Goal: Find specific page/section: Find specific page/section

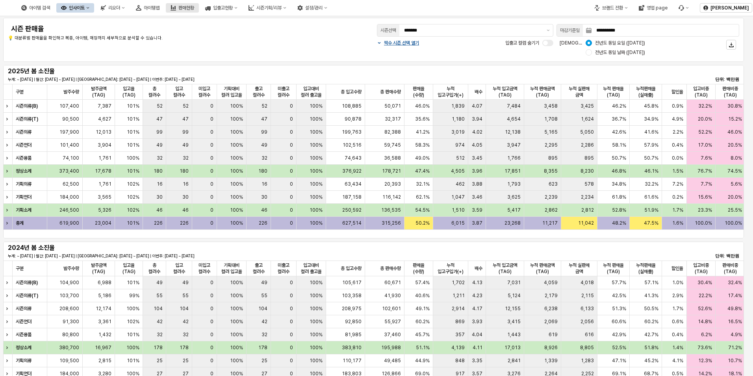
click at [194, 7] on div "판매현황" at bounding box center [186, 8] width 16 height 6
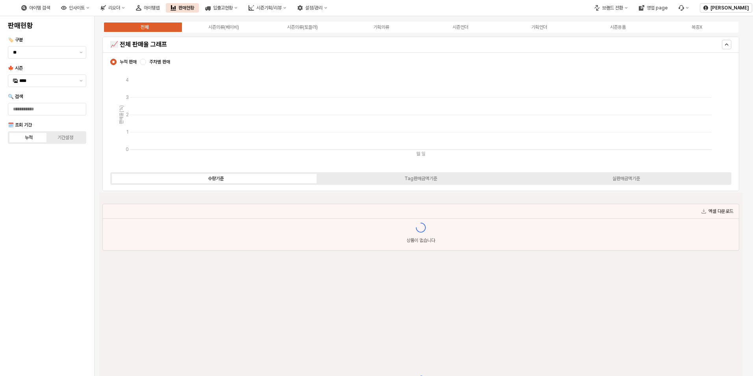
click at [372, 23] on div "전체 시즌의류(베이비) 시즌의류(토들러) 기획의류 시즌언더 기획언더 시즌용품 복종X" at bounding box center [420, 27] width 637 height 13
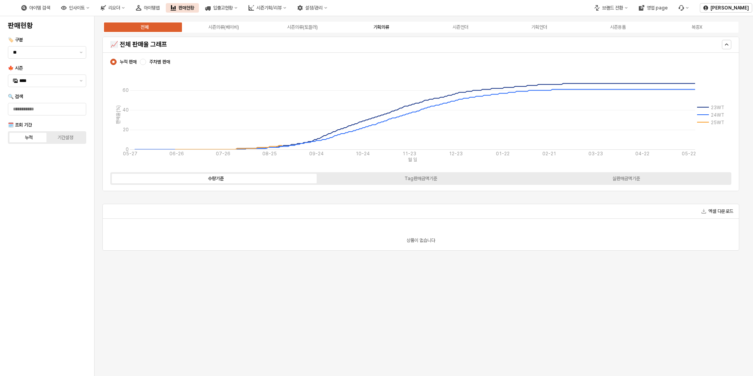
click at [380, 26] on div "기획의류" at bounding box center [381, 27] width 16 height 6
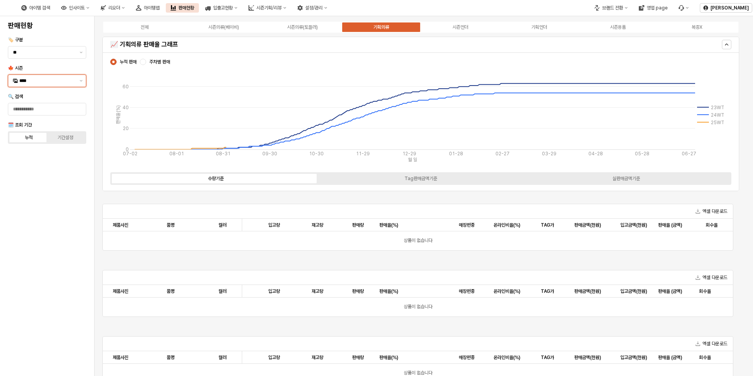
click at [59, 80] on input "****" at bounding box center [47, 81] width 56 height 8
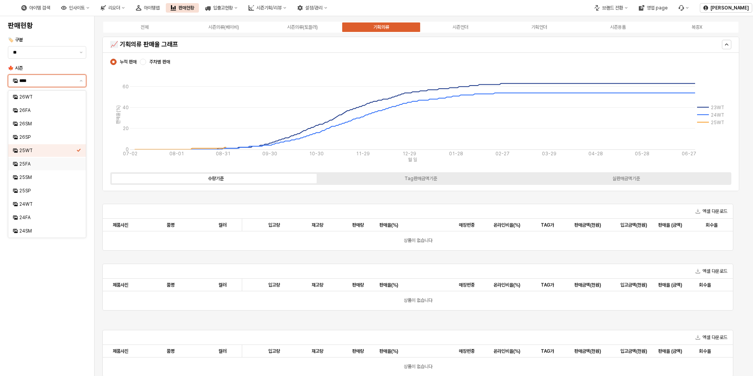
click at [30, 161] on div "25FA" at bounding box center [47, 164] width 57 height 6
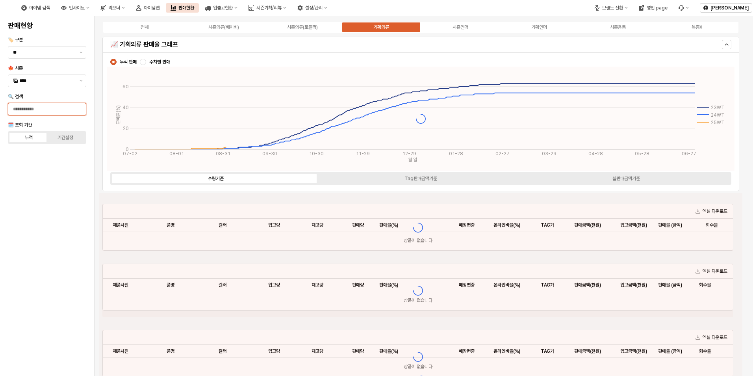
click at [56, 109] on input "🔍 검색" at bounding box center [47, 109] width 78 height 12
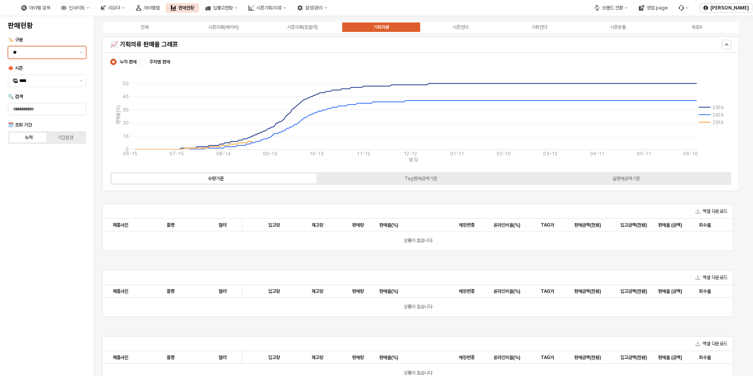
click at [68, 53] on input "**" at bounding box center [44, 52] width 62 height 8
click at [69, 68] on div "시즌" at bounding box center [44, 68] width 63 height 6
click at [69, 65] on div "시즌" at bounding box center [44, 69] width 63 height 8
click at [51, 217] on div "판매현황 🏷️ 구분 ** 🍁 시즌 **** 🔍 검색 🗓️ 조회 기간 누적 기간설정" at bounding box center [47, 195] width 85 height 353
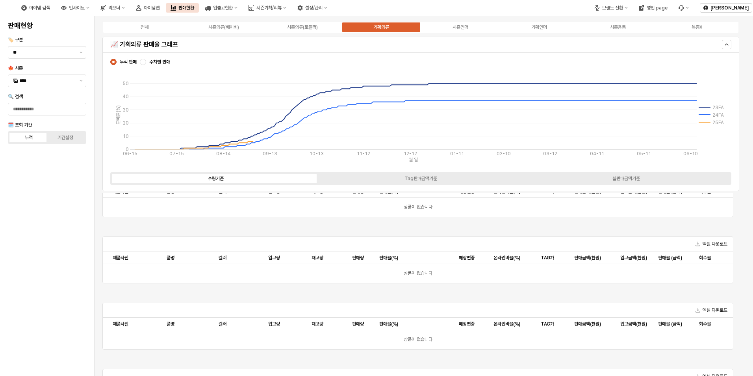
scroll to position [287, 0]
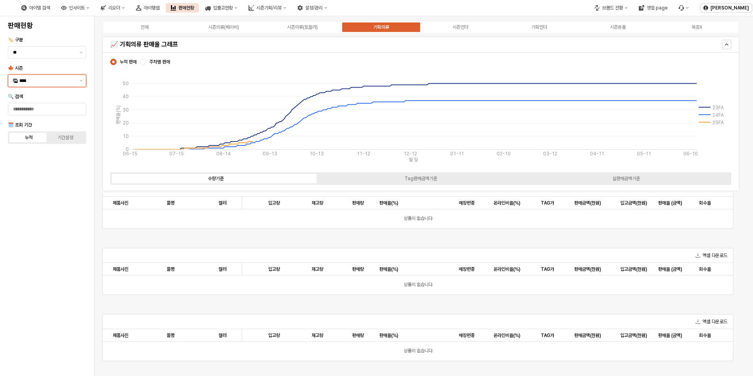
click at [26, 76] on div "****" at bounding box center [42, 81] width 68 height 12
click at [28, 178] on div "25SM" at bounding box center [47, 177] width 57 height 6
type input "****"
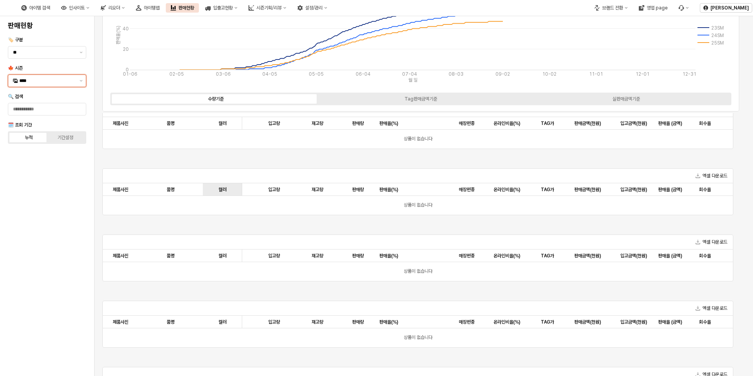
scroll to position [0, 0]
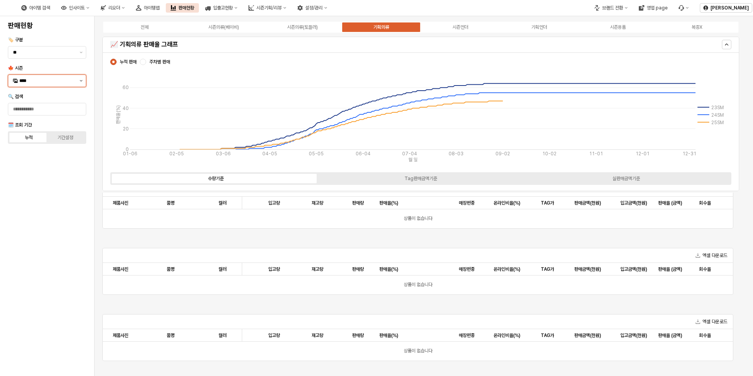
click at [80, 82] on button "제안 사항 표시" at bounding box center [80, 81] width 9 height 12
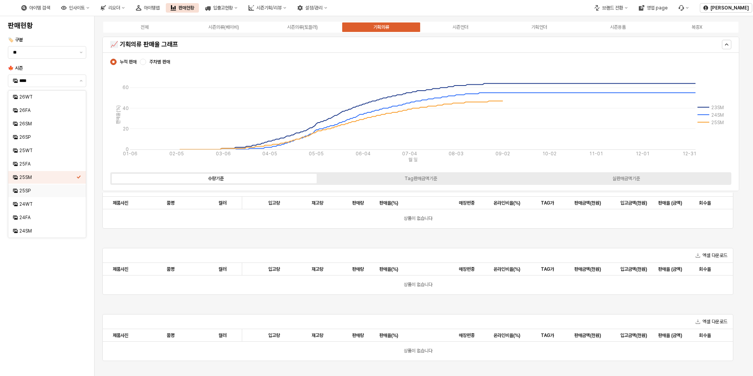
click at [185, 3] on div "아이템 검색 인사이트 리오더 아이템맵 판매현황 입출고현황 시즌기획/리뷰 설정/관리" at bounding box center [174, 8] width 315 height 17
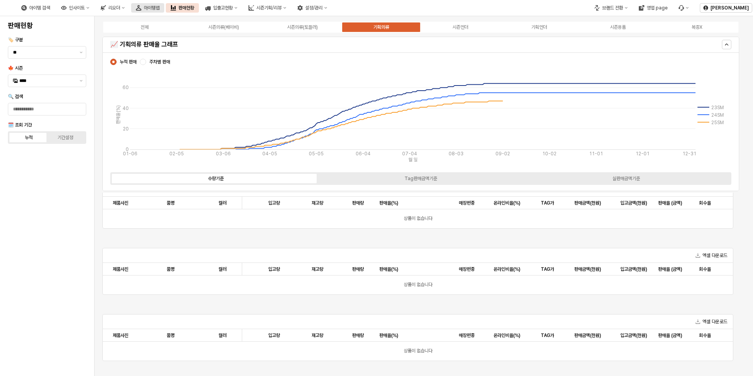
click at [164, 4] on button "아이템맵" at bounding box center [147, 7] width 33 height 9
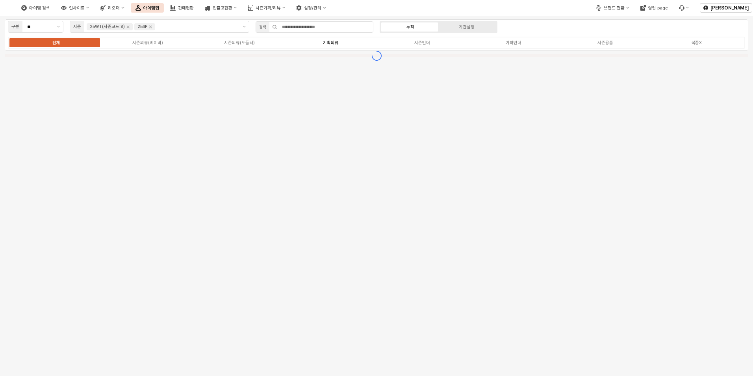
click at [312, 43] on label "기획의류" at bounding box center [330, 42] width 91 height 7
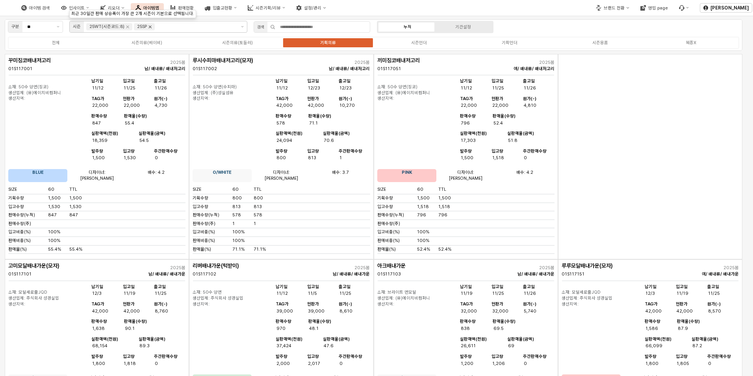
click at [150, 26] on icon "Remove 25SP" at bounding box center [150, 27] width 6 height 6
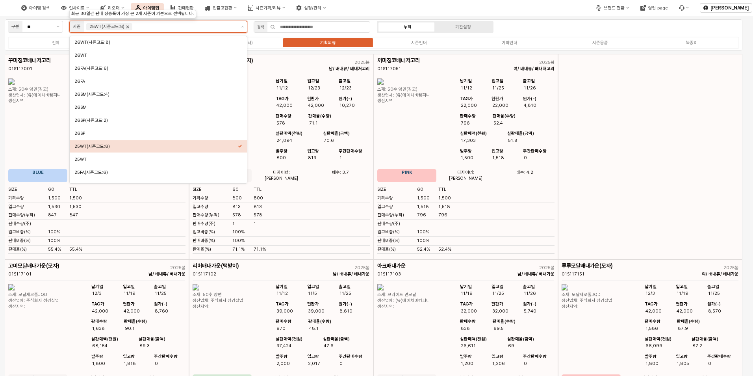
click at [128, 26] on icon "Remove 25WT(시즌코드:8)" at bounding box center [127, 27] width 6 height 6
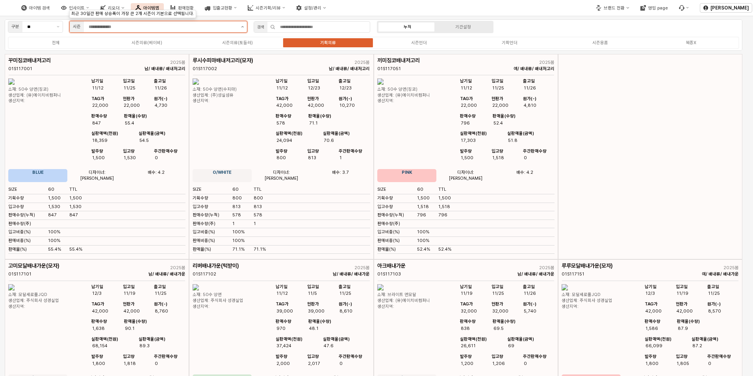
click at [244, 28] on button "제안 사항 표시" at bounding box center [242, 26] width 9 height 11
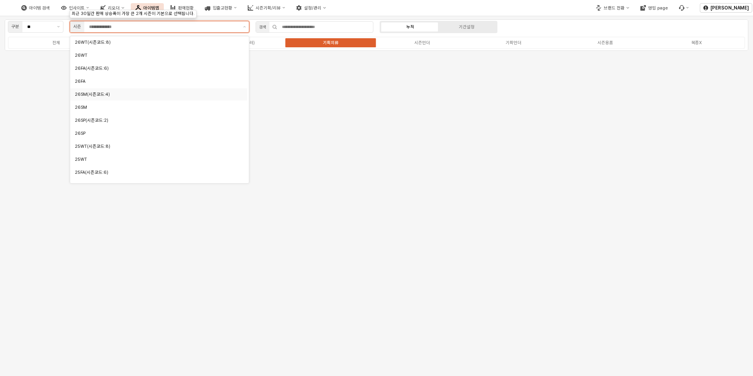
click at [88, 90] on div "26SM(시즌코드:4)" at bounding box center [158, 94] width 177 height 12
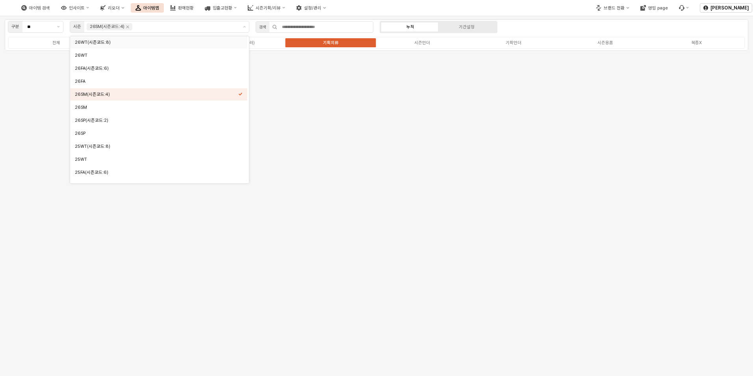
click at [541, 25] on div "구분 ** 시즌 26SM(시즌코드:4) 검색 누적 기간설정 전체 시즌의류(베이비) 시즌의류(토들러) 기획의류 시즌언더 기획언더 시즌용품 복종X" at bounding box center [376, 34] width 743 height 31
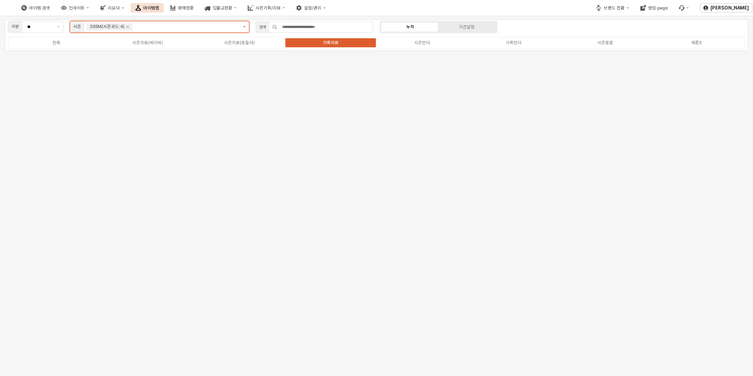
click at [244, 24] on button "제안 사항 표시" at bounding box center [244, 26] width 9 height 11
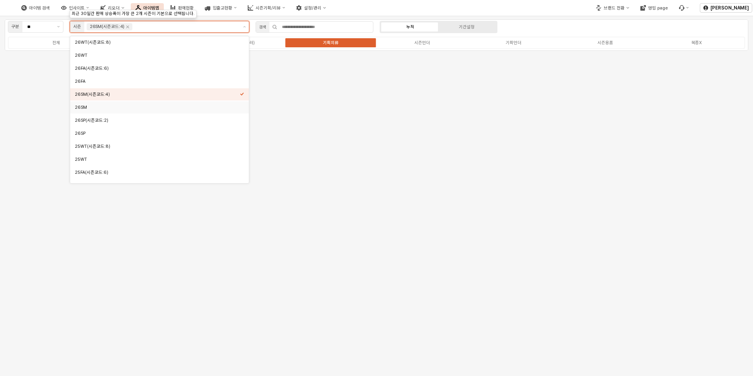
click at [98, 108] on div "26SM" at bounding box center [157, 107] width 165 height 6
click at [128, 26] on icon "Remove 26SM(시즌코드:4)" at bounding box center [127, 27] width 3 height 3
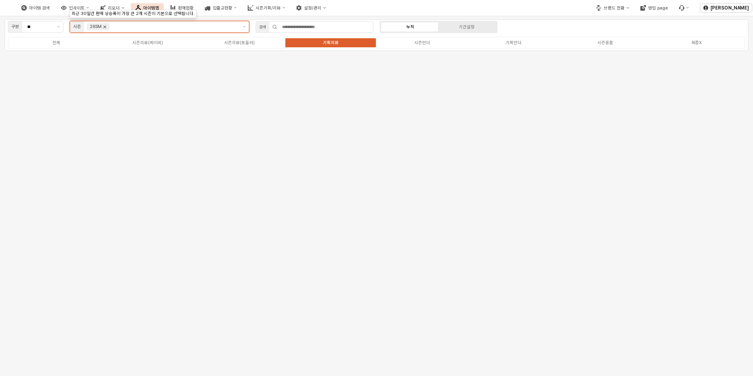
click at [104, 27] on icon "Remove 26SM" at bounding box center [105, 27] width 3 height 3
click at [243, 28] on button "제안 사항 표시" at bounding box center [244, 26] width 9 height 11
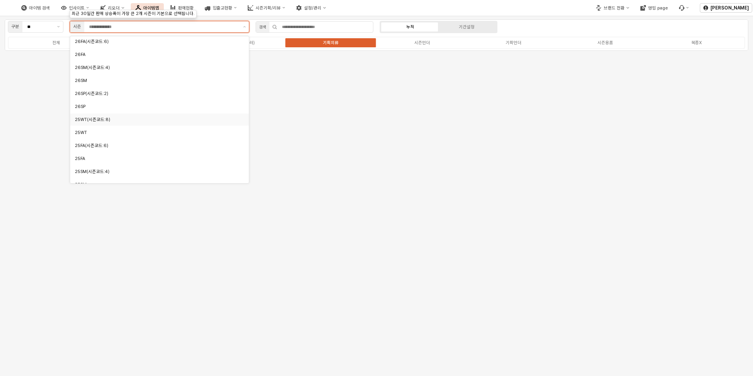
scroll to position [39, 0]
click at [117, 156] on div "25SM(시즌코드:4)" at bounding box center [157, 159] width 165 height 6
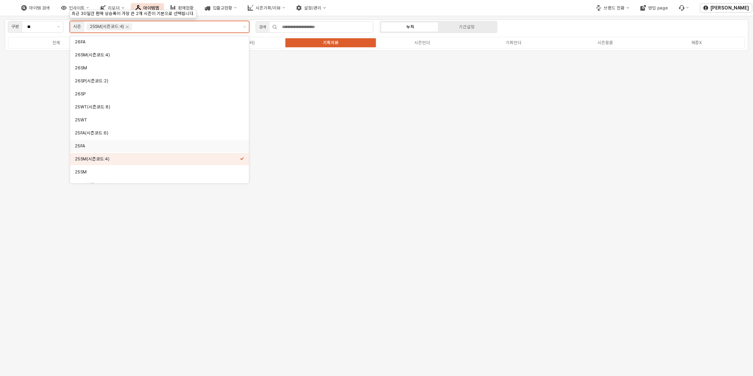
click at [135, 148] on div "25FA" at bounding box center [157, 146] width 165 height 6
